Goal: Find specific page/section: Find specific page/section

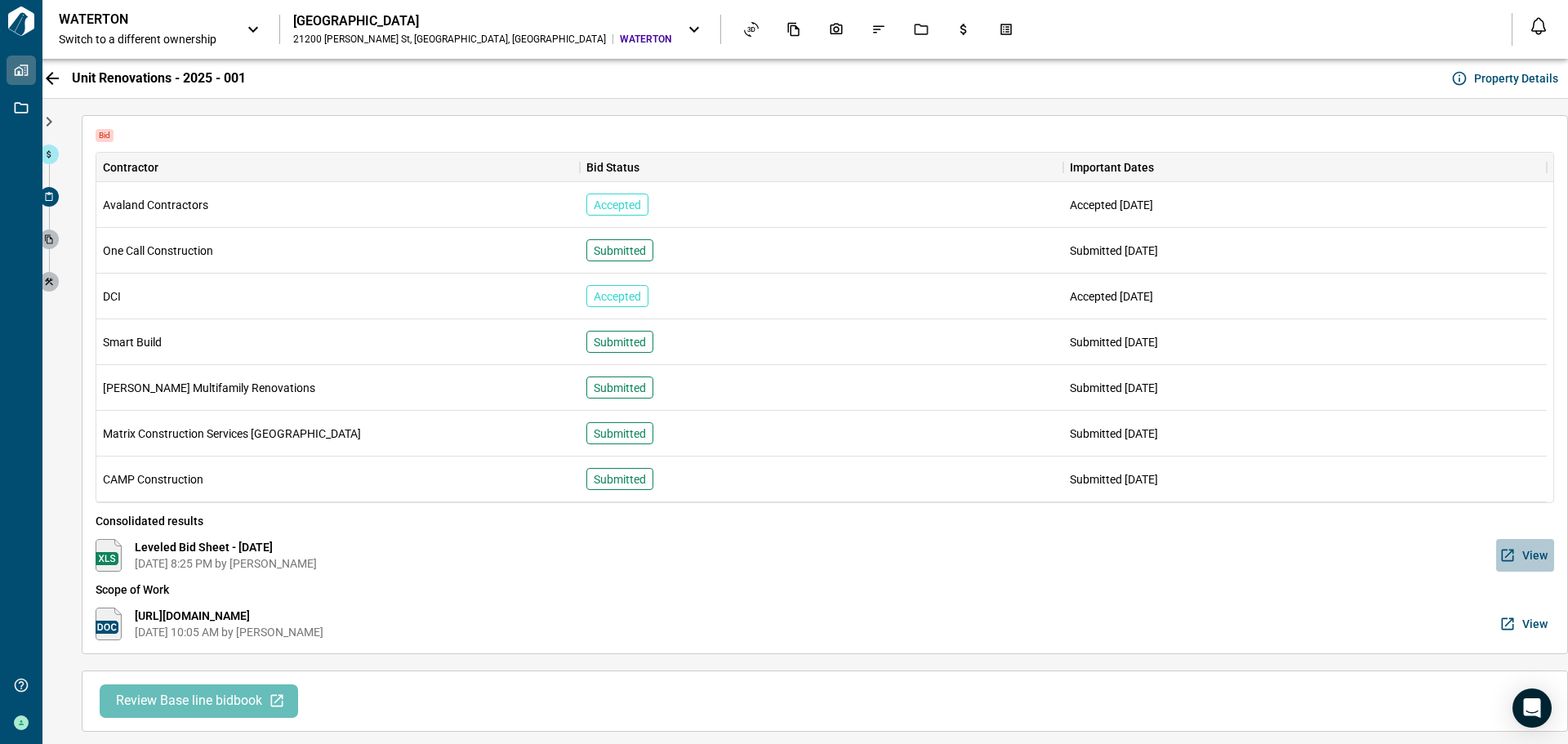
click at [1524, 553] on span "View" at bounding box center [1535, 555] width 25 height 16
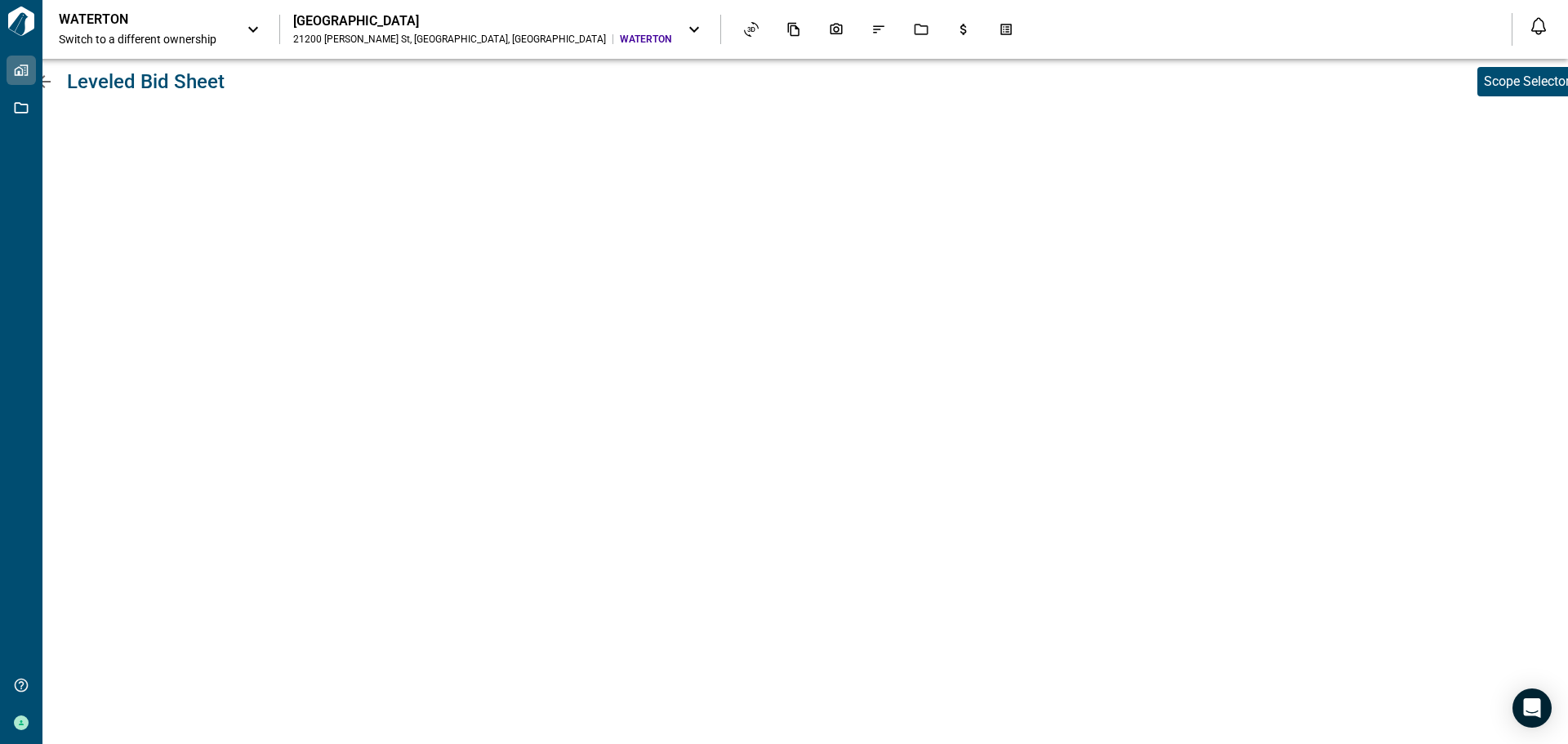
click at [1399, 726] on div "Leveled Bid Sheet Scope Selector" at bounding box center [805, 401] width 1526 height 685
